Goal: Book appointment/travel/reservation

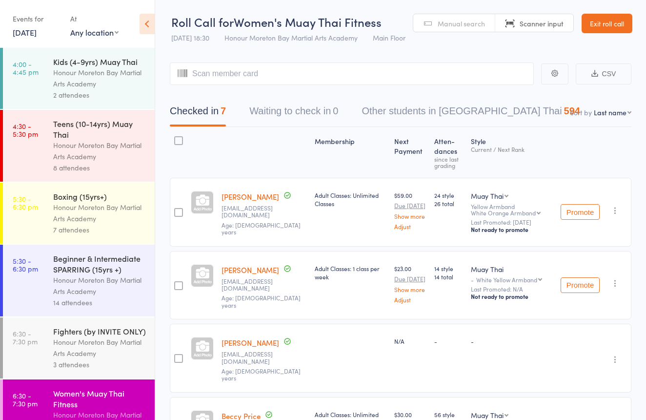
click at [597, 21] on link "Exit roll call" at bounding box center [607, 24] width 51 height 20
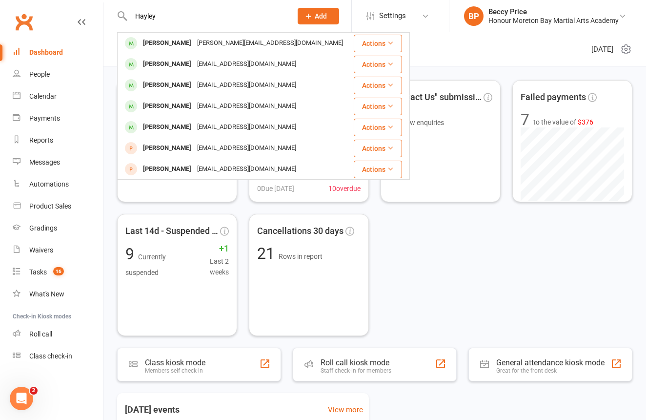
type input "Hayley"
drag, startPoint x: 0, startPoint y: 0, endPoint x: 169, endPoint y: 152, distance: 227.8
click at [170, 152] on div "[PERSON_NAME]" at bounding box center [167, 148] width 54 height 14
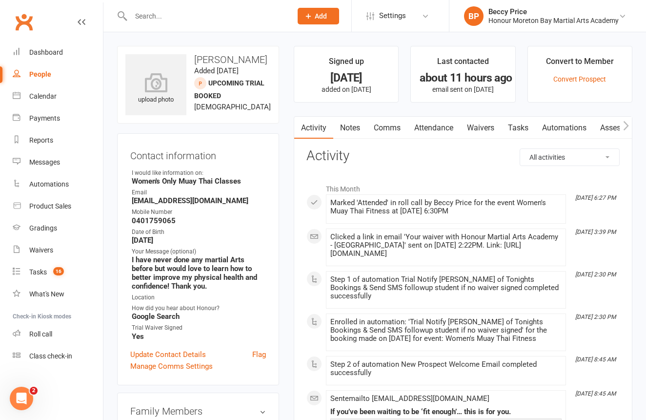
click at [415, 126] on link "Attendance" at bounding box center [434, 128] width 53 height 22
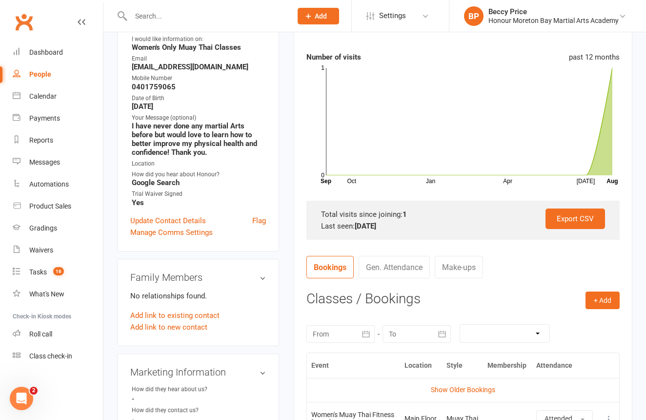
scroll to position [141, 0]
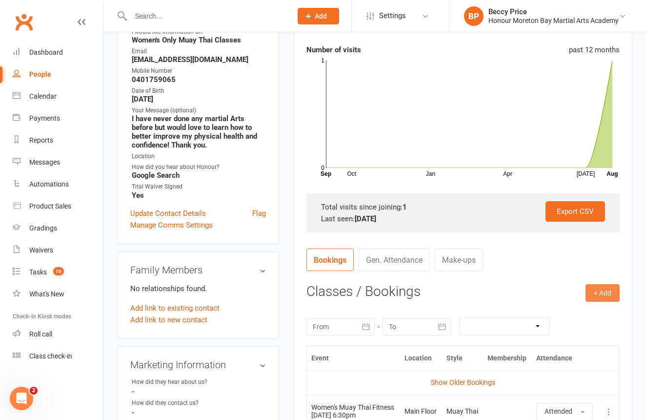
click at [598, 293] on button "+ Add" at bounding box center [603, 293] width 34 height 18
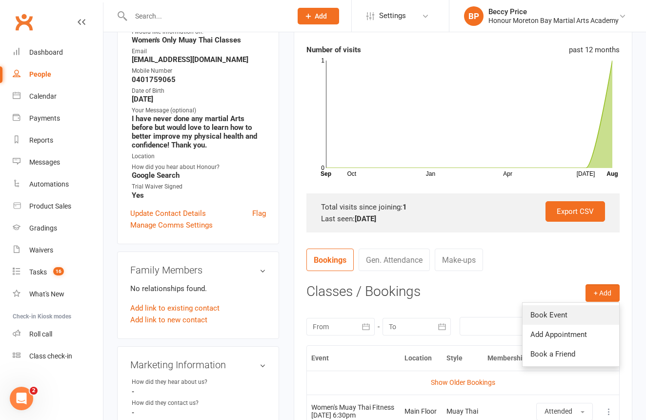
click at [563, 312] on link "Book Event" at bounding box center [571, 315] width 97 height 20
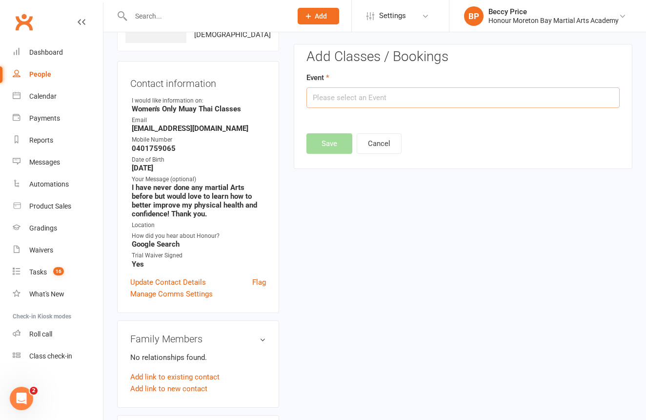
scroll to position [74, 0]
click at [451, 97] on input "text" at bounding box center [463, 97] width 313 height 21
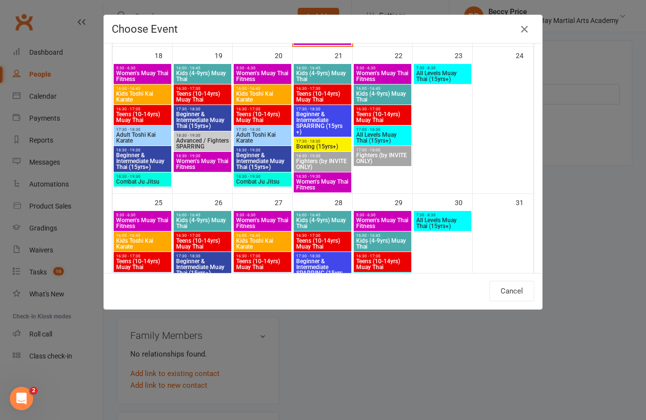
scroll to position [506, 0]
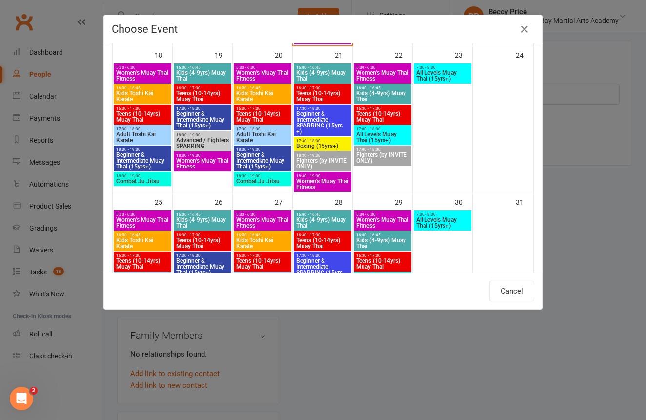
click at [335, 179] on span "Women's Muay Thai Fitness" at bounding box center [323, 184] width 54 height 12
type input "Women's Muay Thai Fitness - Aug 21, 2025 6:30:00 PM"
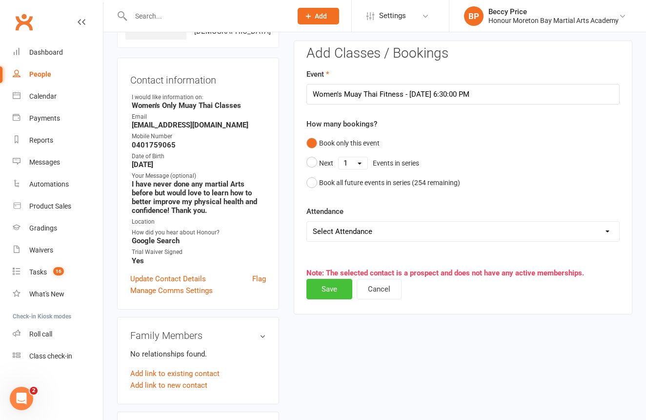
scroll to position [78, 0]
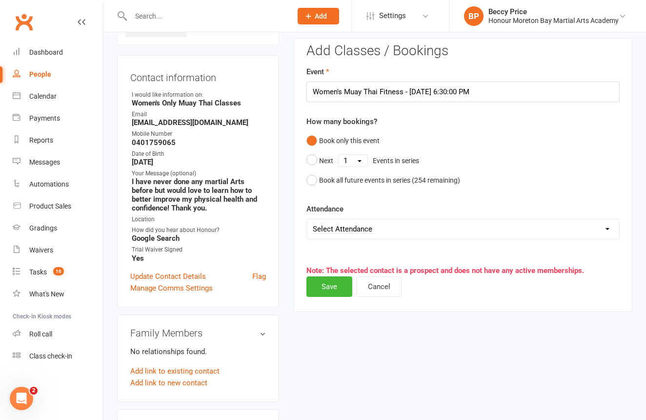
click at [329, 290] on button "Save" at bounding box center [330, 286] width 46 height 21
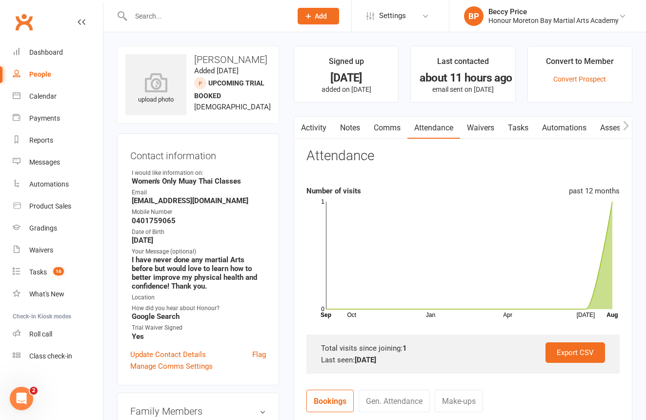
scroll to position [0, 0]
